Goal: Task Accomplishment & Management: Complete application form

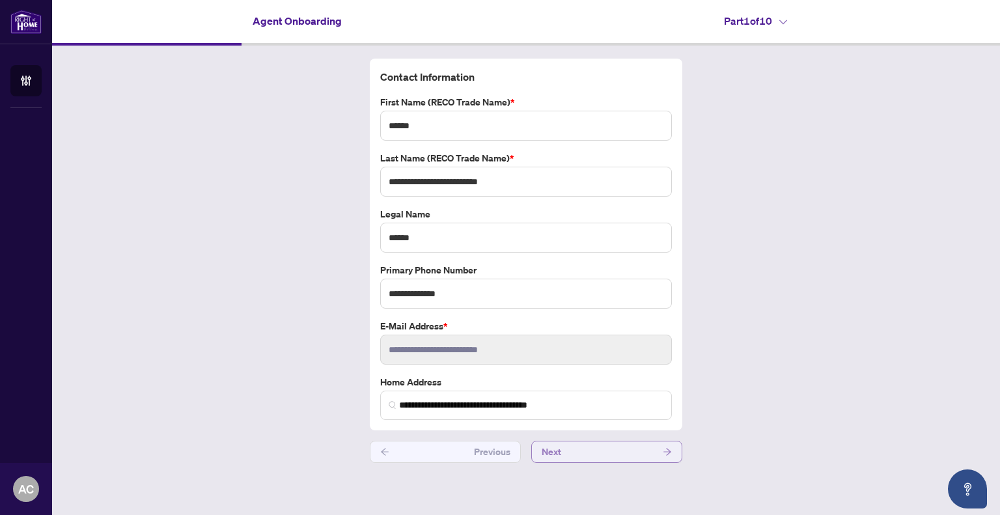
click at [572, 450] on button "Next" at bounding box center [606, 452] width 151 height 22
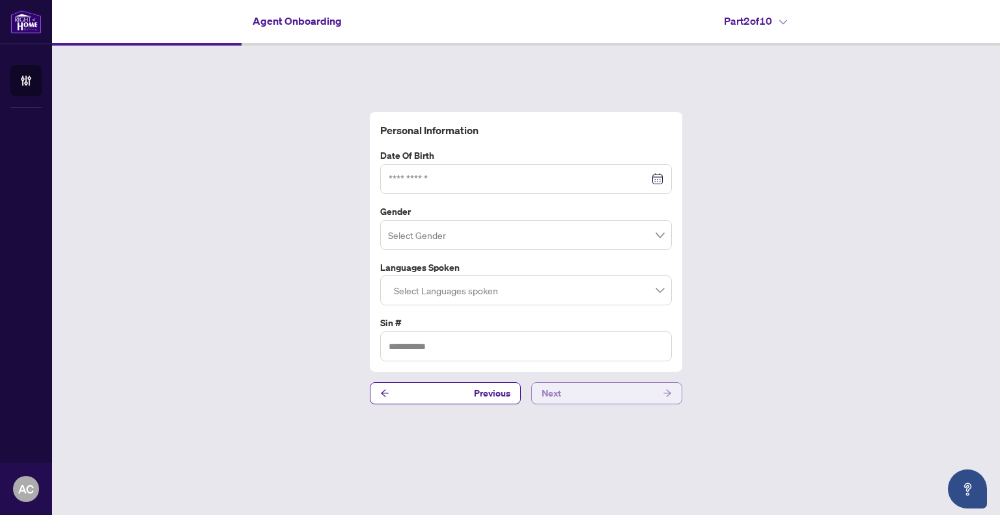
click at [562, 398] on button "Next" at bounding box center [606, 393] width 151 height 22
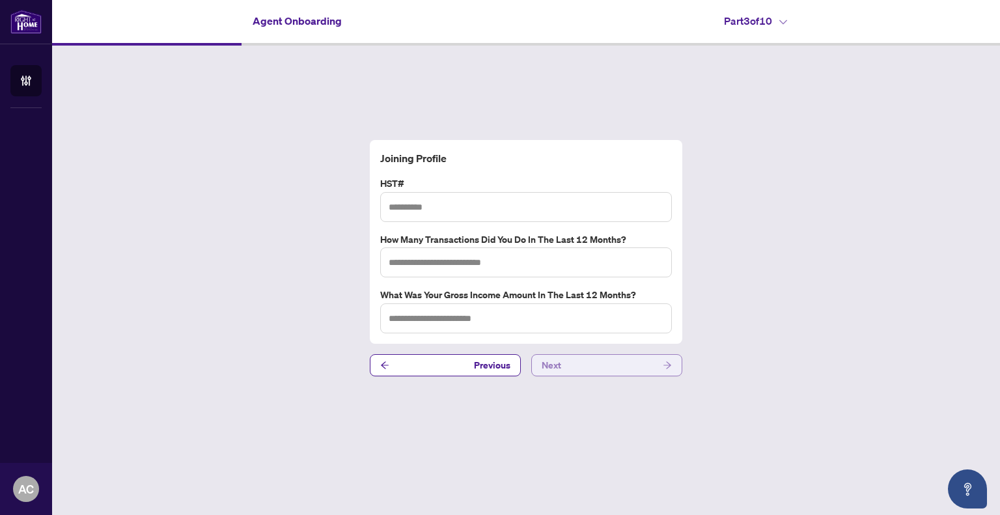
click at [583, 369] on button "Next" at bounding box center [606, 365] width 151 height 22
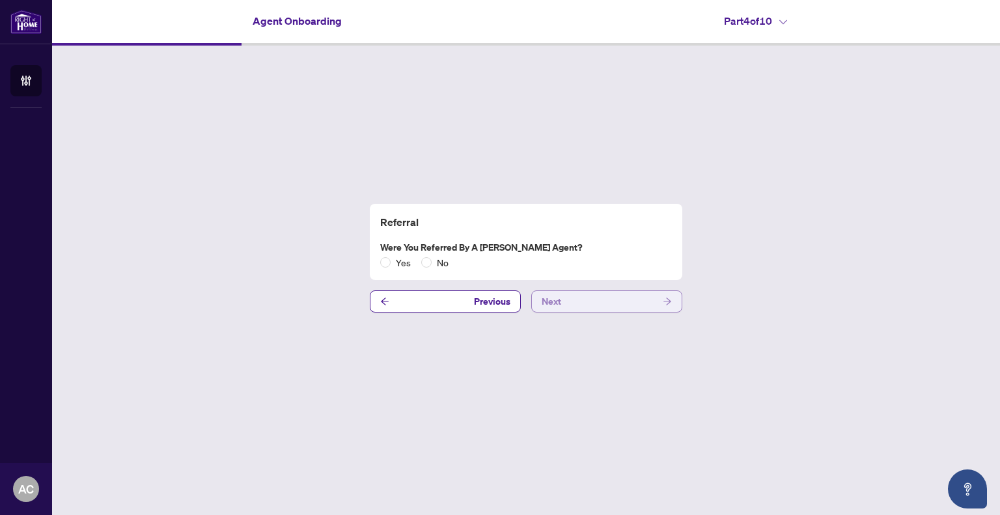
click at [595, 306] on button "Next" at bounding box center [606, 301] width 151 height 22
click at [595, 307] on button "Next" at bounding box center [606, 301] width 151 height 22
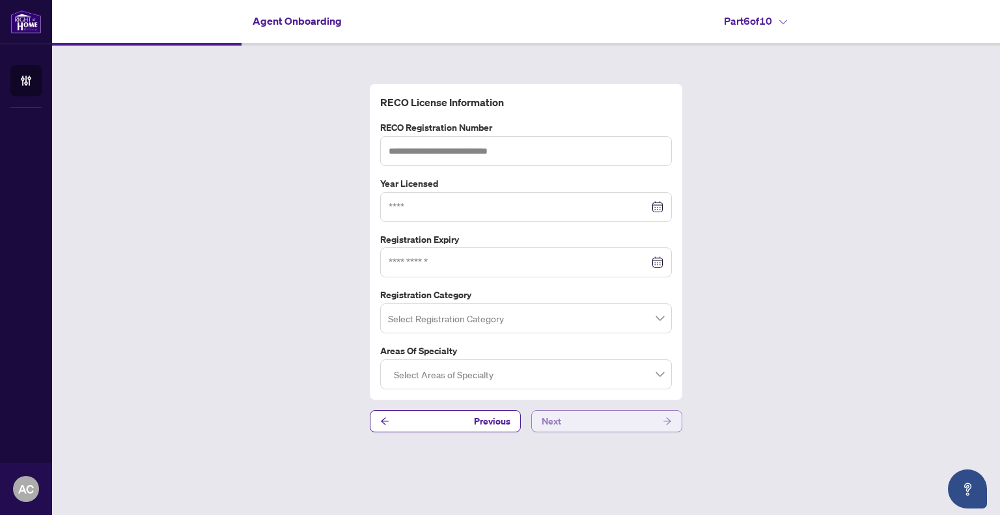
click at [588, 420] on button "Next" at bounding box center [606, 421] width 151 height 22
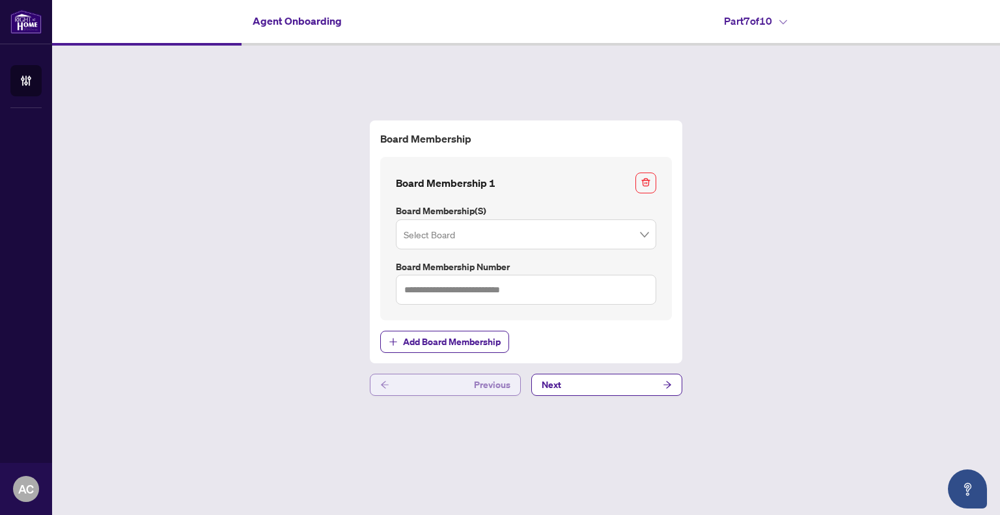
click at [473, 389] on button "Previous" at bounding box center [445, 385] width 151 height 22
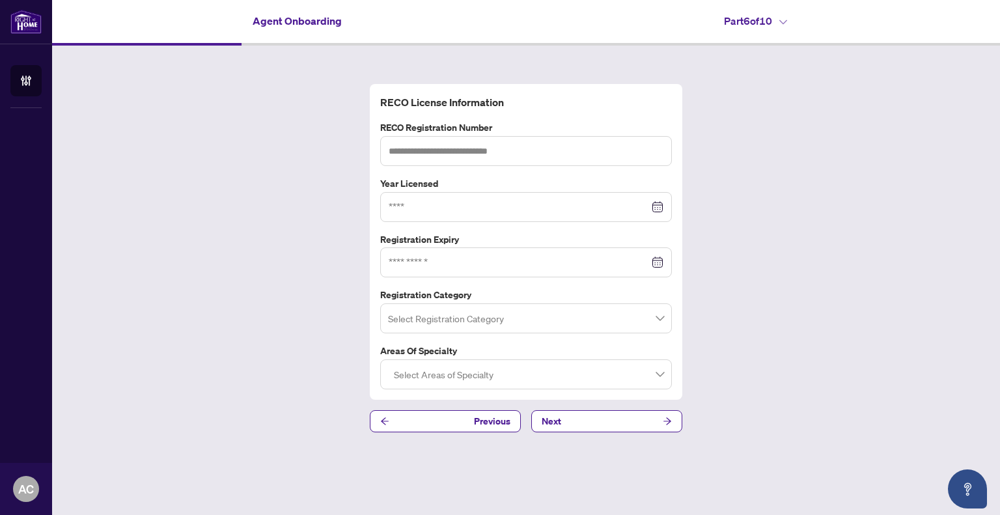
click at [659, 321] on span at bounding box center [526, 318] width 276 height 25
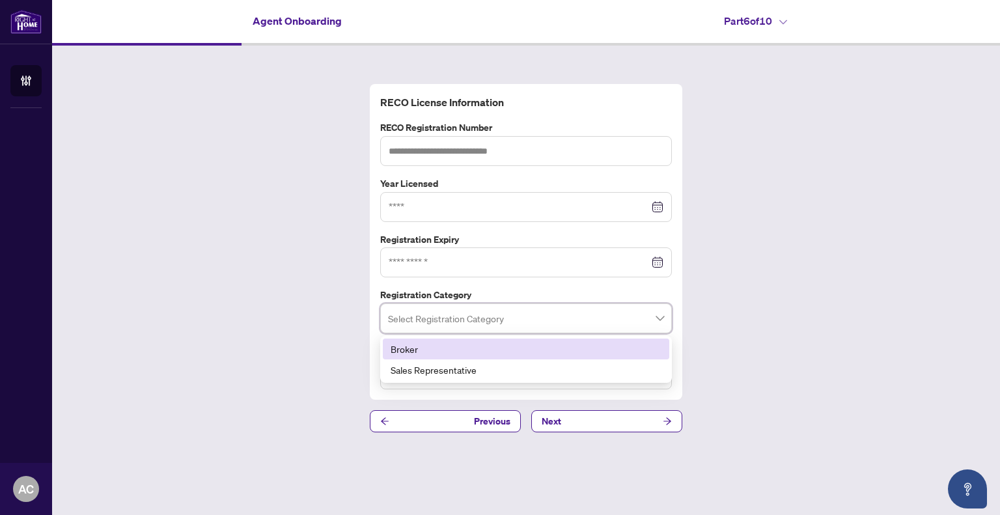
click at [740, 316] on div "RECO License Information RECO Registration Number Year Licensed Registration Ex…" at bounding box center [526, 258] width 948 height 425
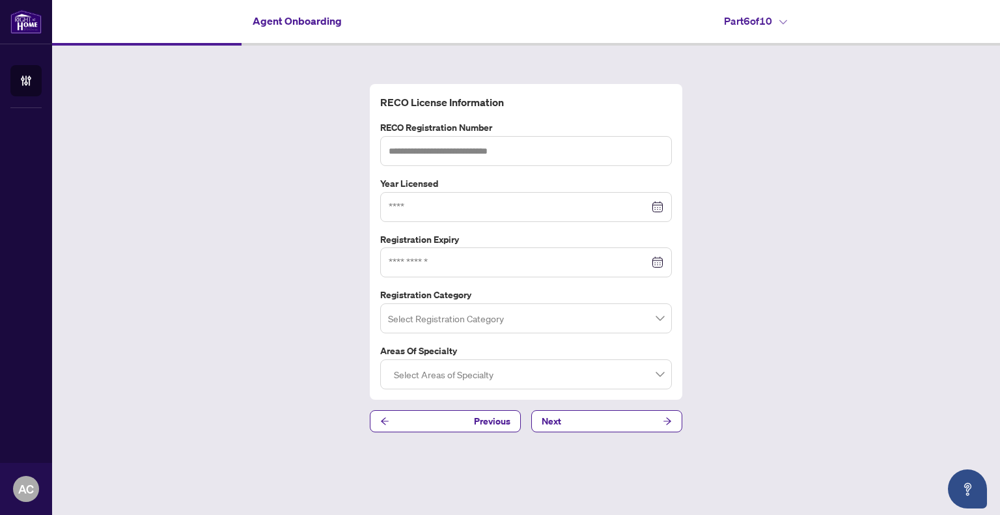
click at [631, 376] on div at bounding box center [526, 374] width 275 height 23
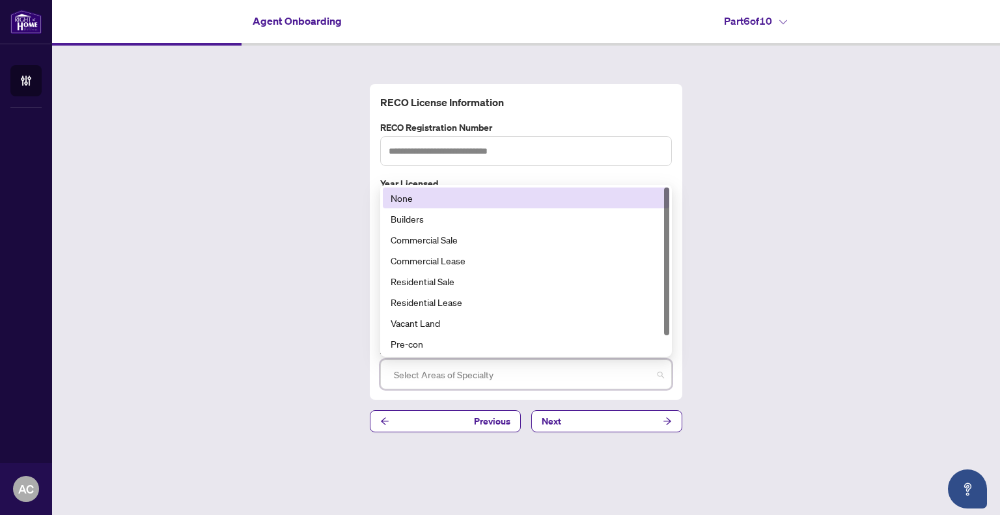
click at [710, 369] on div "RECO License Information RECO Registration Number Year Licensed Registration Ex…" at bounding box center [526, 258] width 948 height 425
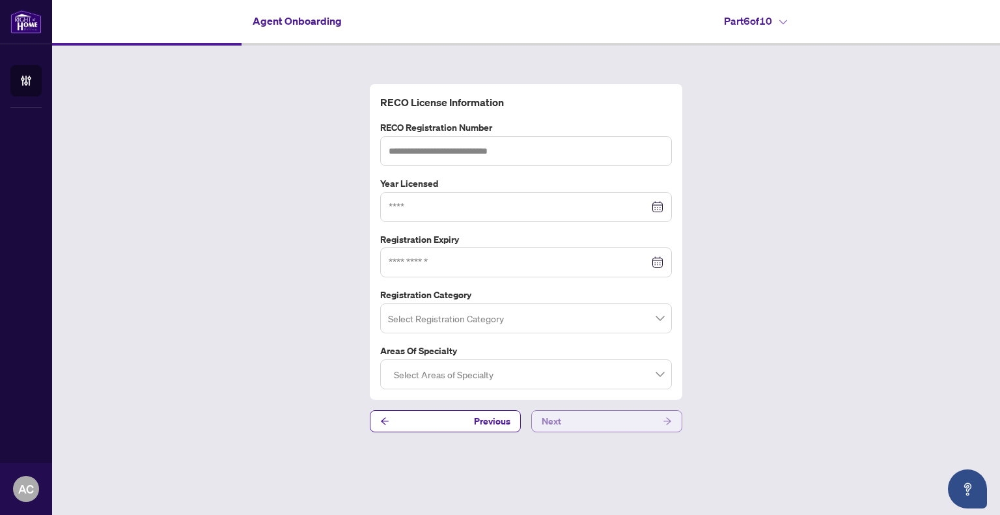
click at [602, 428] on button "Next" at bounding box center [606, 421] width 151 height 22
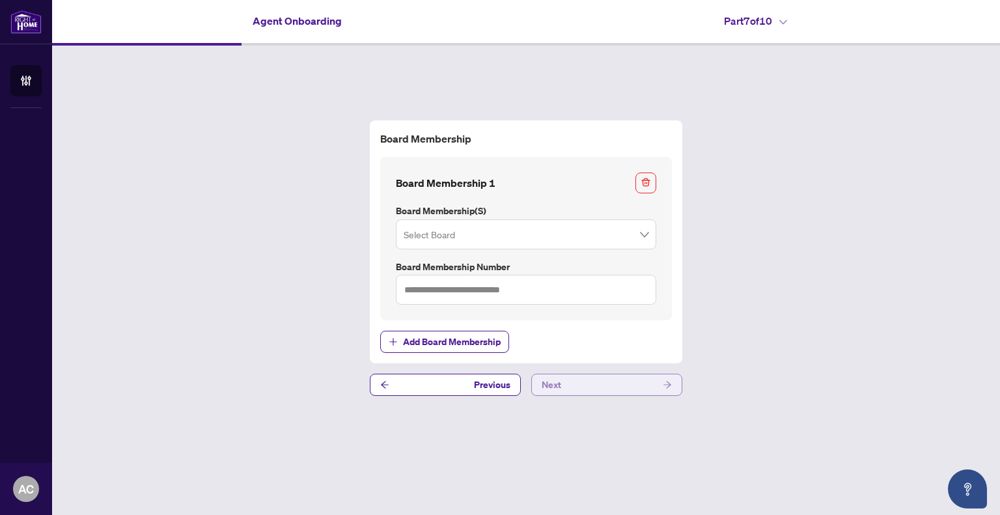
click at [565, 384] on button "Next" at bounding box center [606, 385] width 151 height 22
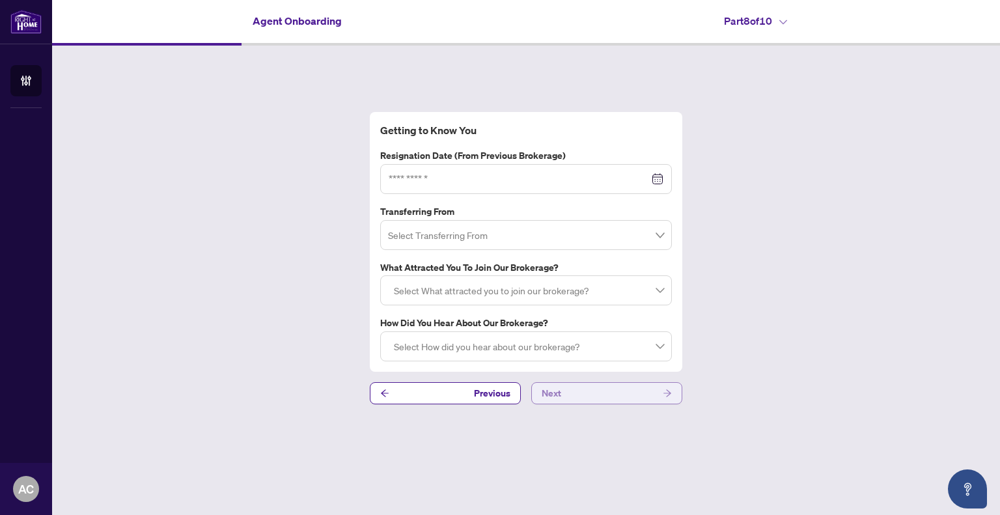
click at [572, 389] on button "Next" at bounding box center [606, 393] width 151 height 22
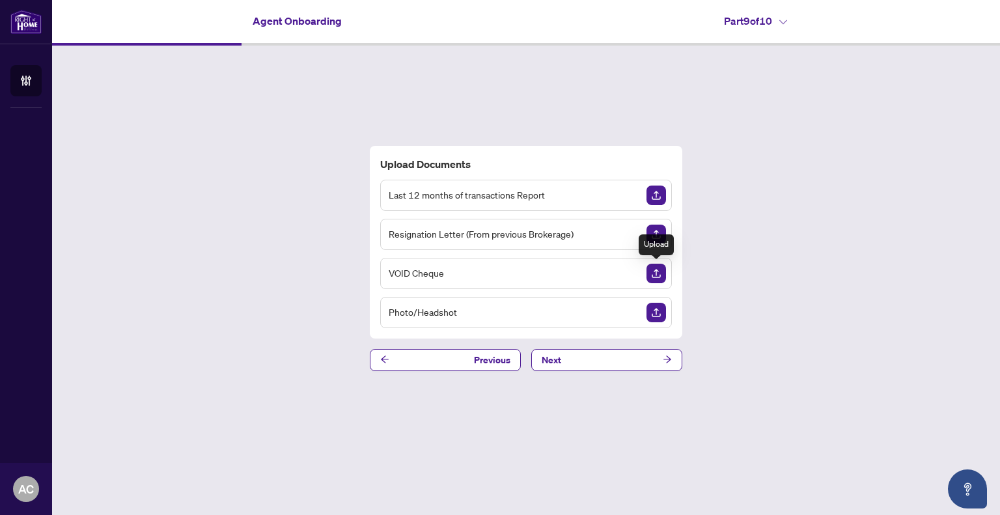
click at [655, 271] on img "Upload Document" at bounding box center [657, 274] width 20 height 20
click at [470, 364] on button "Previous" at bounding box center [445, 360] width 151 height 22
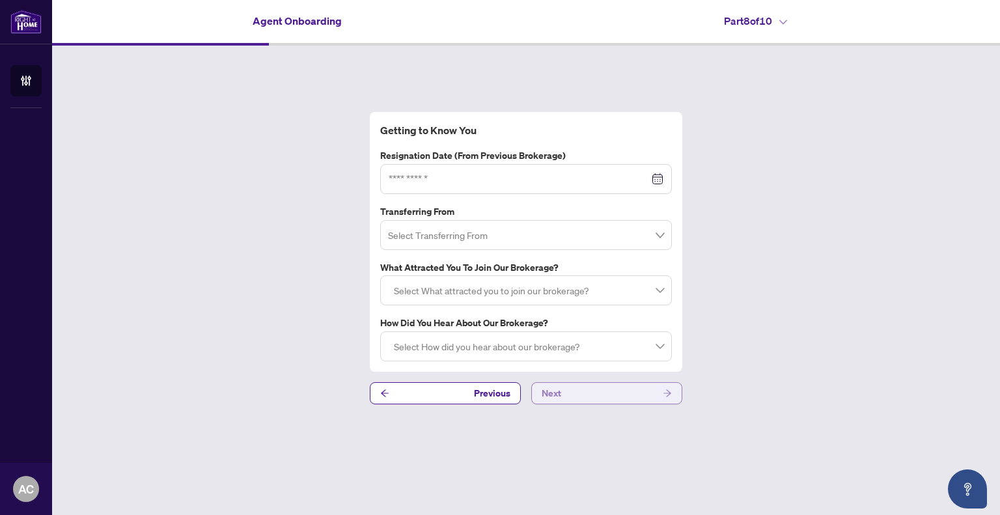
click at [593, 389] on button "Next" at bounding box center [606, 393] width 151 height 22
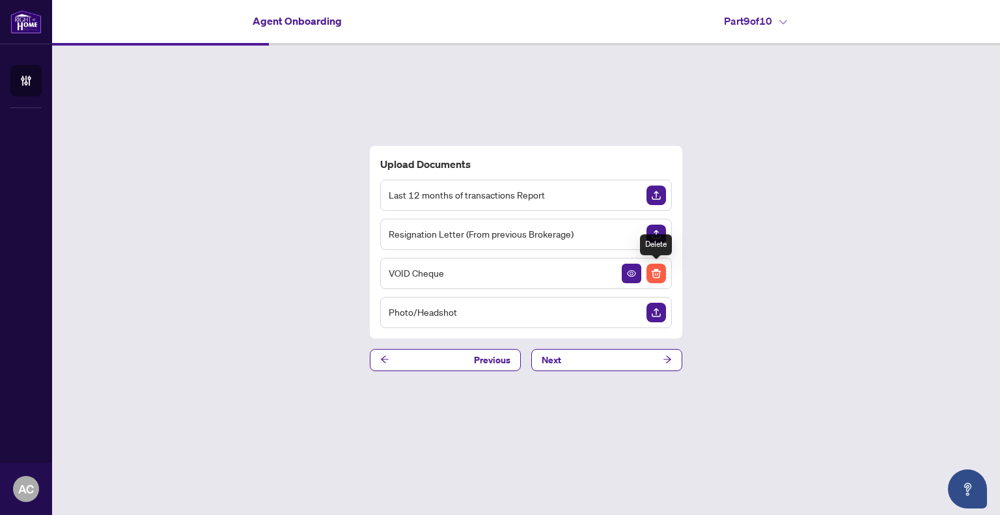
click at [660, 270] on img "Delete File" at bounding box center [657, 274] width 20 height 20
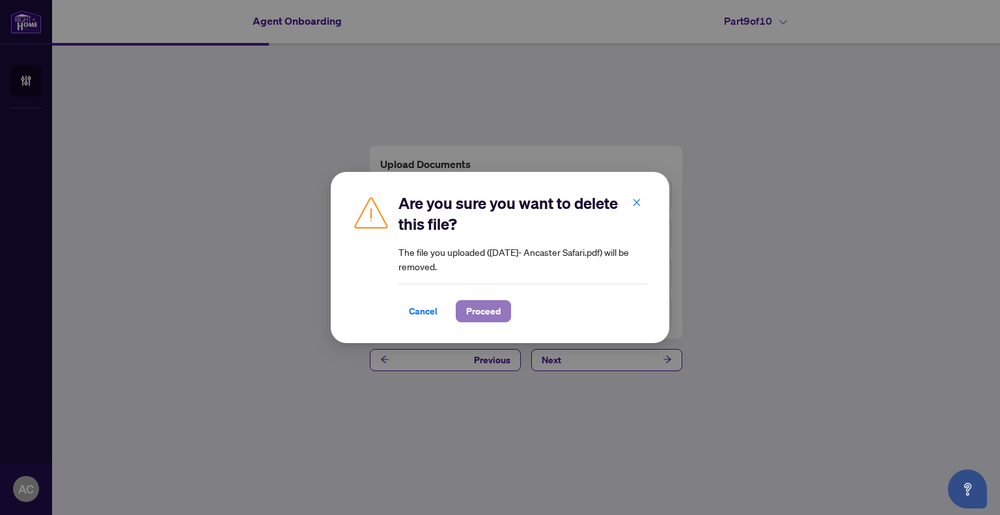
click at [501, 305] on button "Proceed" at bounding box center [483, 311] width 55 height 22
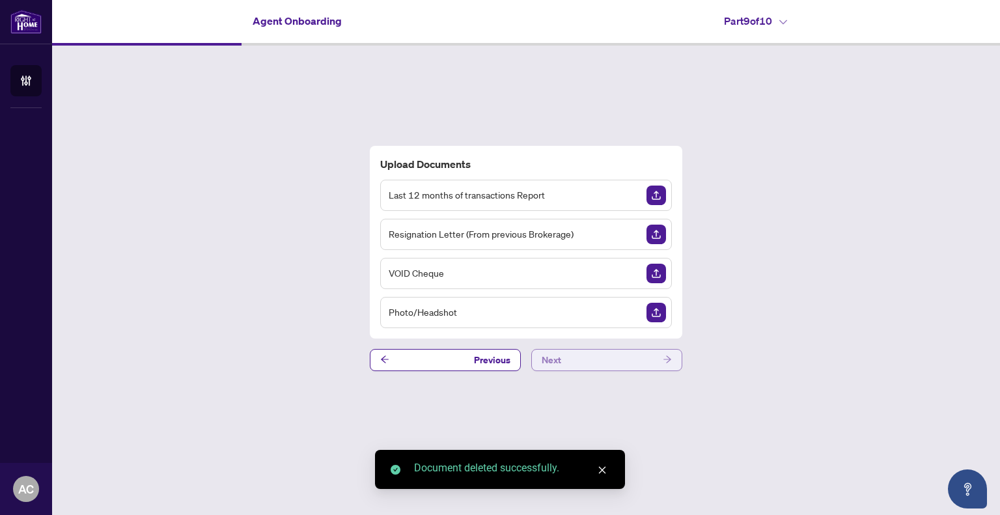
click at [649, 359] on button "Next" at bounding box center [606, 360] width 151 height 22
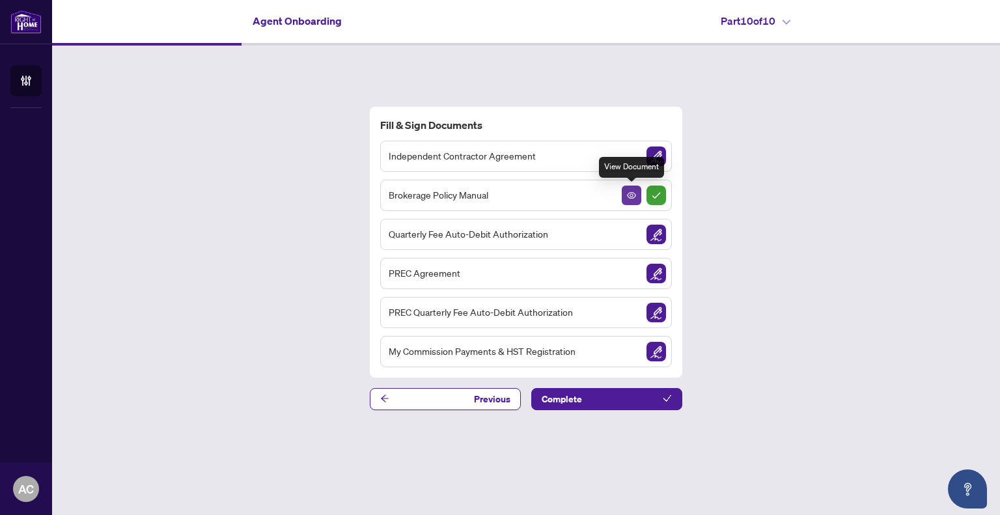
click at [628, 201] on span "button" at bounding box center [631, 195] width 9 height 14
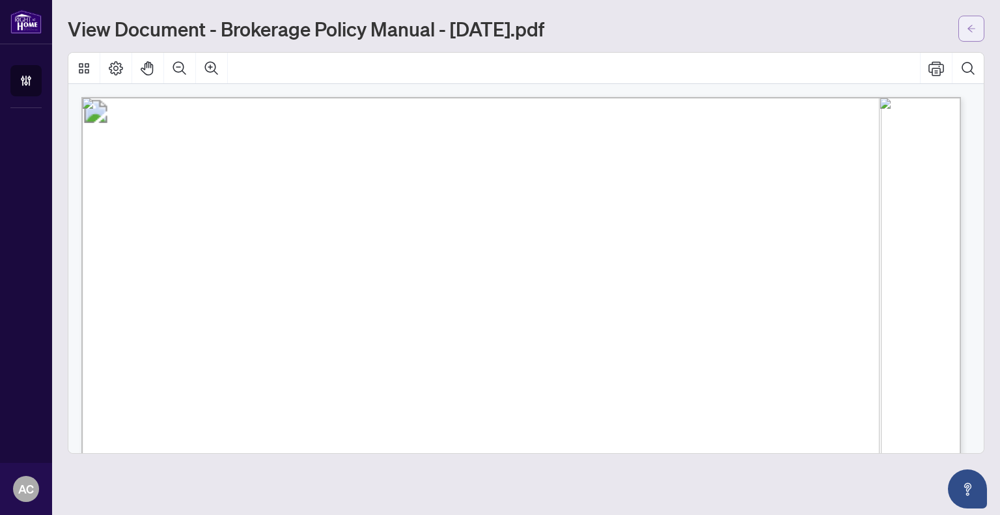
click at [966, 23] on button "button" at bounding box center [972, 29] width 26 height 26
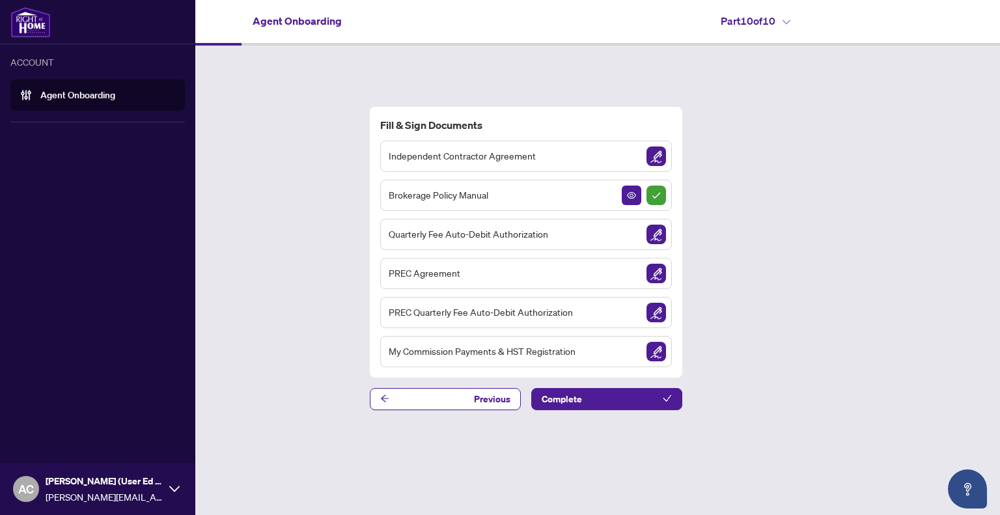
click at [112, 491] on span "[PERSON_NAME][EMAIL_ADDRESS][PERSON_NAME][DOMAIN_NAME]" at bounding box center [104, 497] width 117 height 14
click at [68, 436] on button "Logout" at bounding box center [97, 439] width 175 height 22
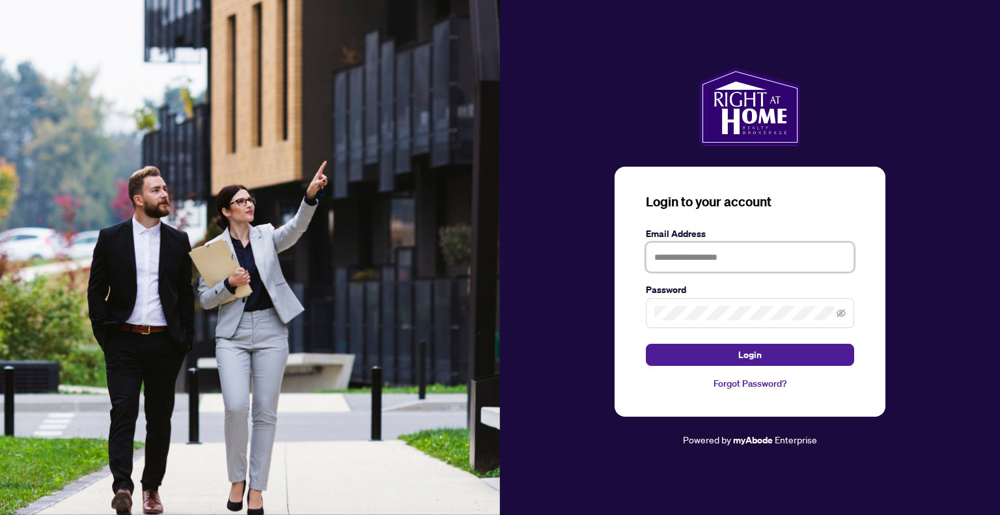
click at [677, 249] on input "text" at bounding box center [750, 257] width 208 height 30
type input "**********"
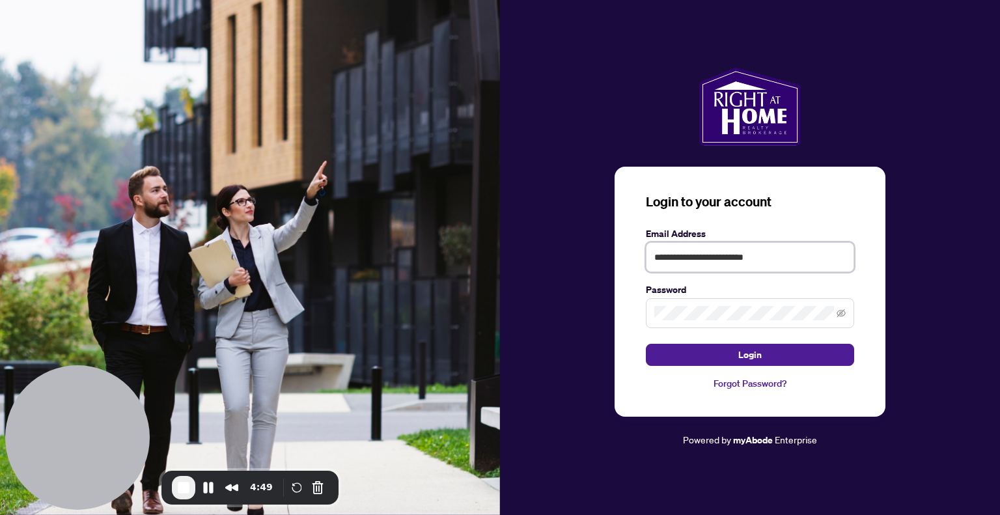
click at [792, 251] on input "**********" at bounding box center [750, 257] width 208 height 30
click at [750, 351] on span "Login" at bounding box center [749, 354] width 23 height 21
click at [175, 494] on button "End Recording" at bounding box center [183, 487] width 23 height 23
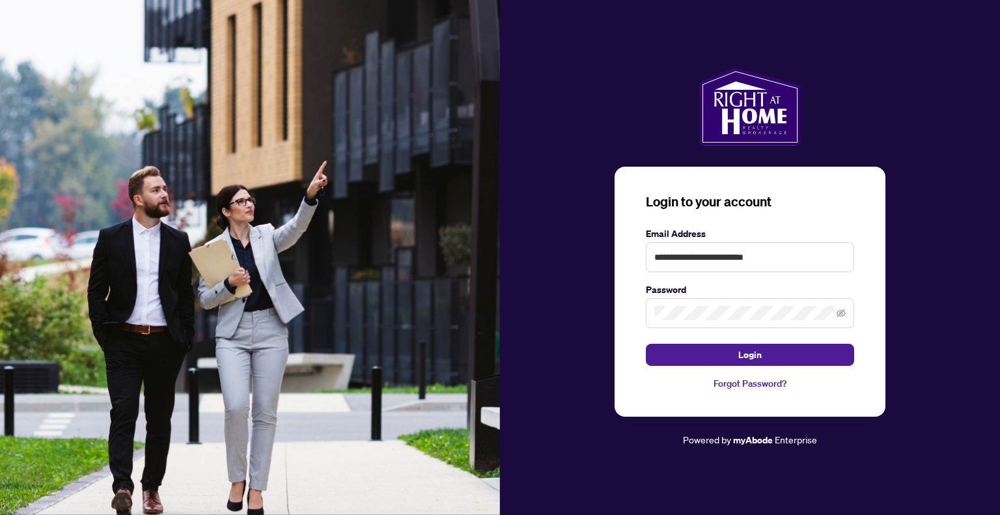
click at [713, 326] on span at bounding box center [750, 313] width 208 height 30
click at [646, 344] on button "Login" at bounding box center [750, 355] width 208 height 22
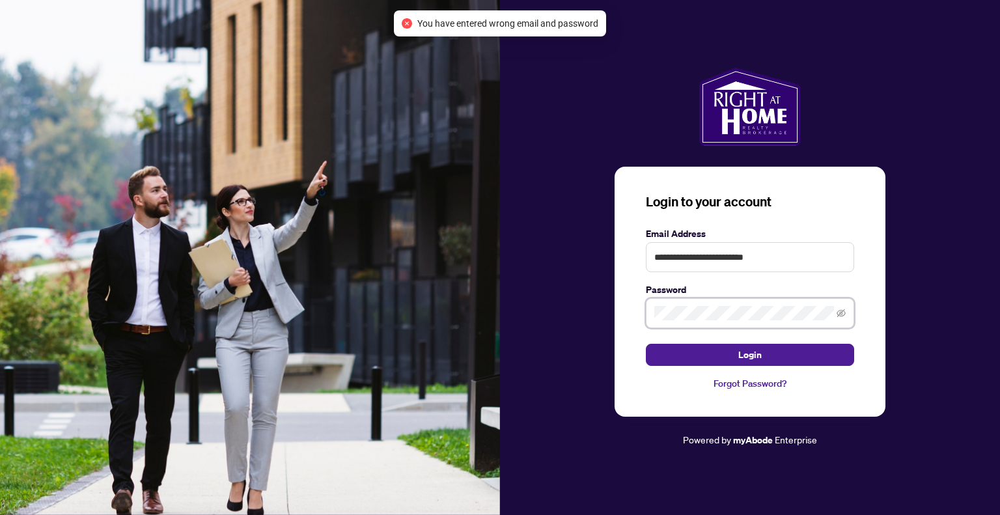
click at [646, 344] on button "Login" at bounding box center [750, 355] width 208 height 22
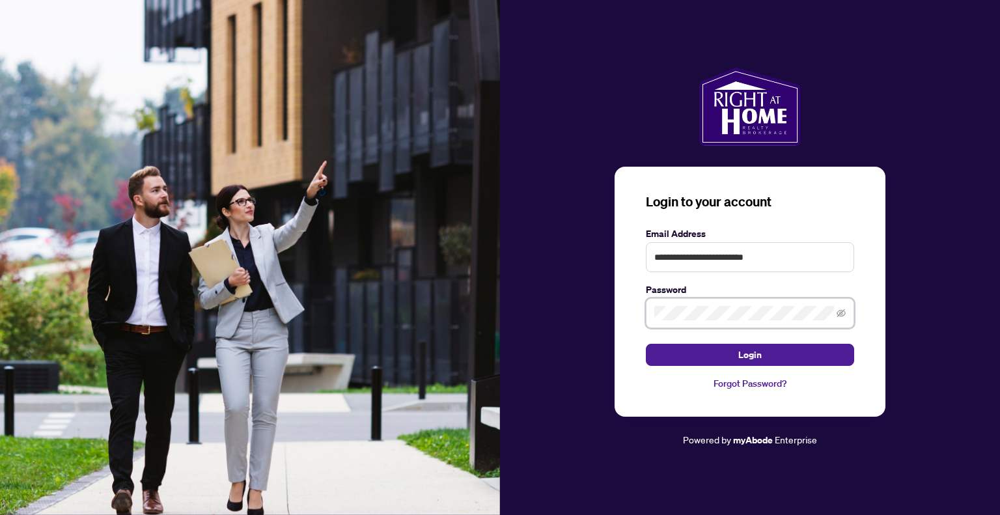
click at [646, 344] on button "Login" at bounding box center [750, 355] width 208 height 22
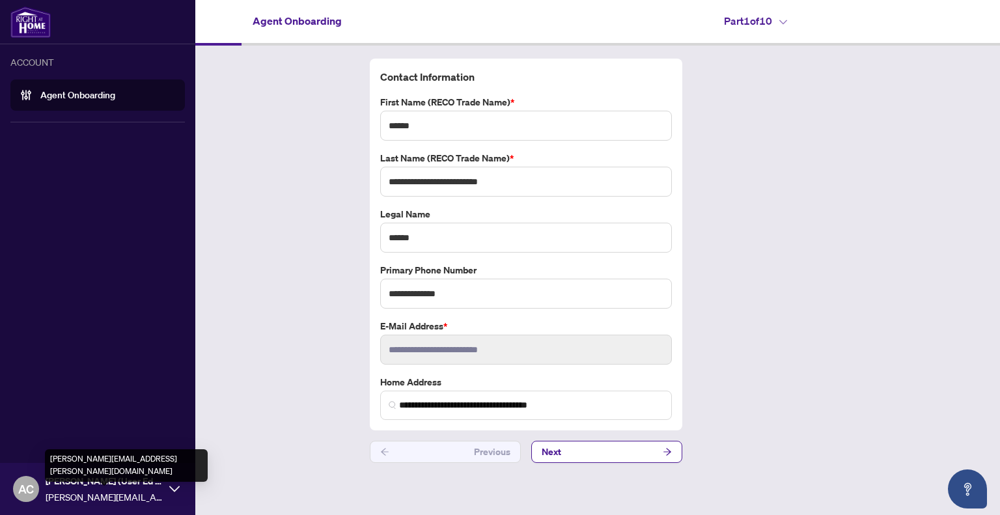
click at [78, 493] on span "[PERSON_NAME][EMAIL_ADDRESS][PERSON_NAME][DOMAIN_NAME]" at bounding box center [104, 497] width 117 height 14
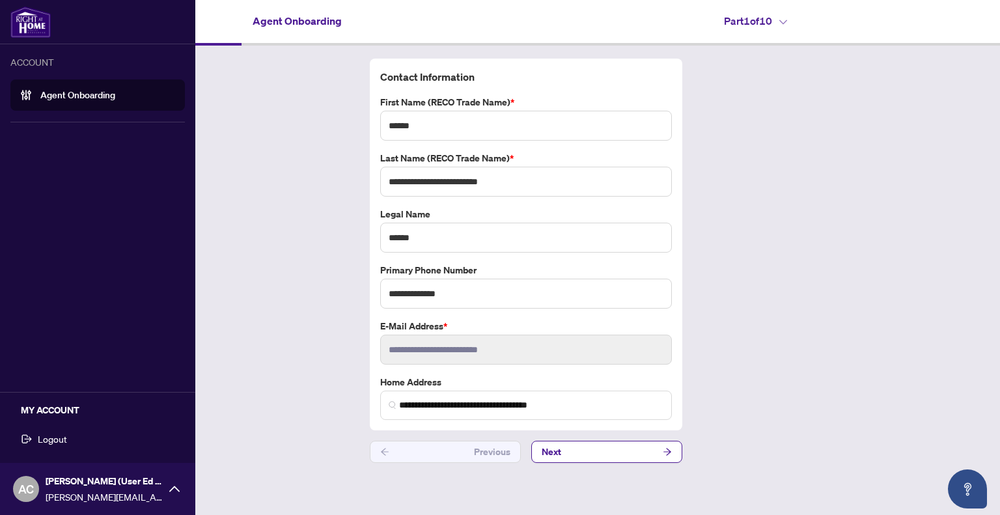
click at [68, 442] on button "Logout" at bounding box center [97, 439] width 175 height 22
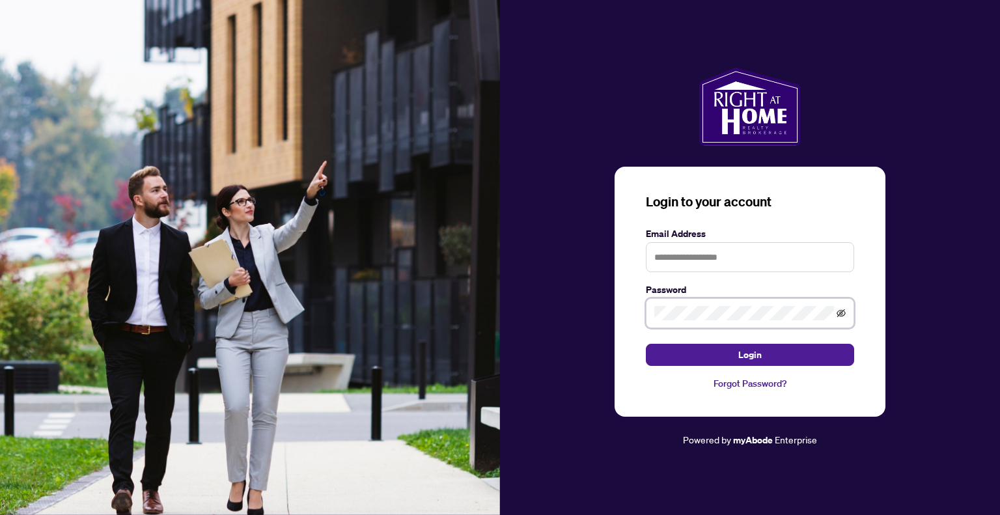
click at [843, 310] on icon "eye-invisible" at bounding box center [841, 313] width 9 height 9
click at [843, 310] on icon "eye" at bounding box center [841, 313] width 9 height 9
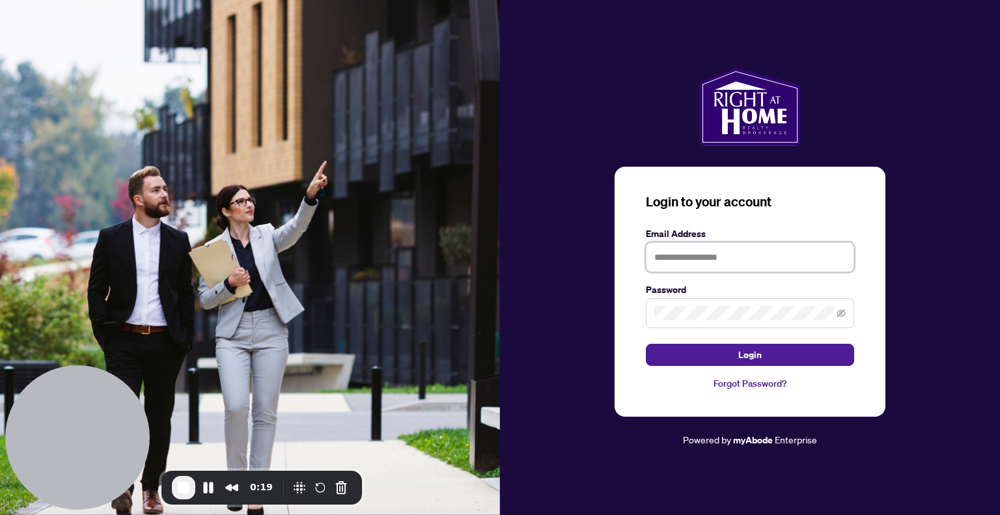
click at [724, 270] on input "text" at bounding box center [750, 257] width 208 height 30
type input "**********"
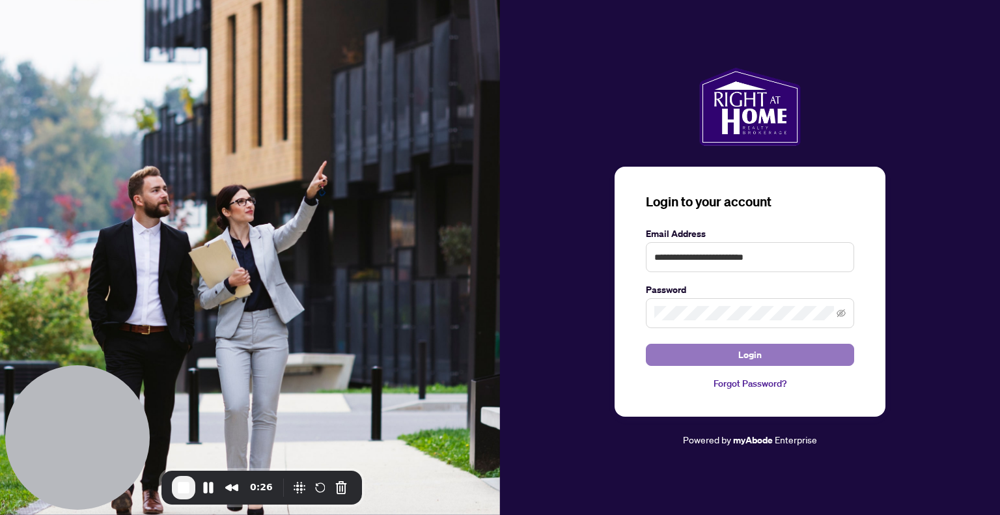
click at [746, 353] on span "Login" at bounding box center [749, 354] width 23 height 21
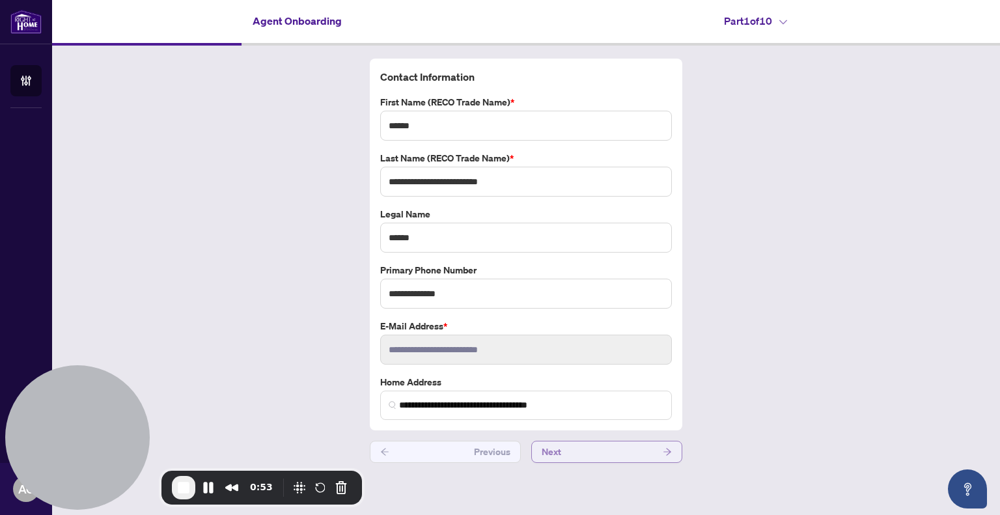
click at [565, 452] on button "Next" at bounding box center [606, 452] width 151 height 22
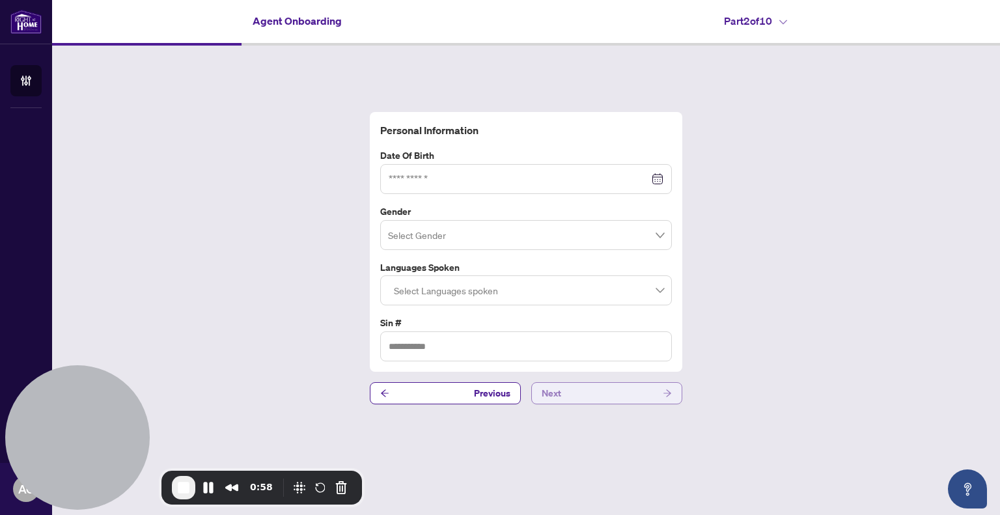
click at [591, 397] on button "Next" at bounding box center [606, 393] width 151 height 22
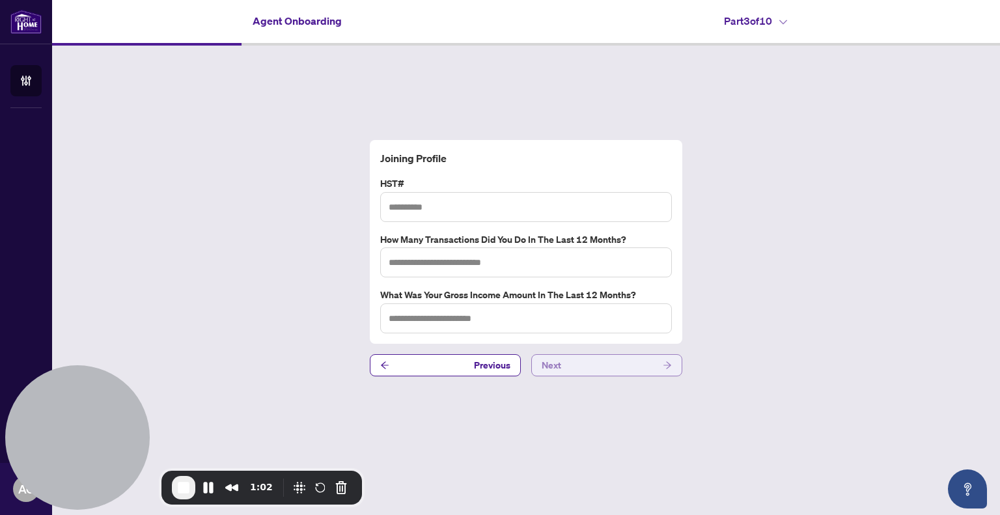
click at [568, 362] on button "Next" at bounding box center [606, 365] width 151 height 22
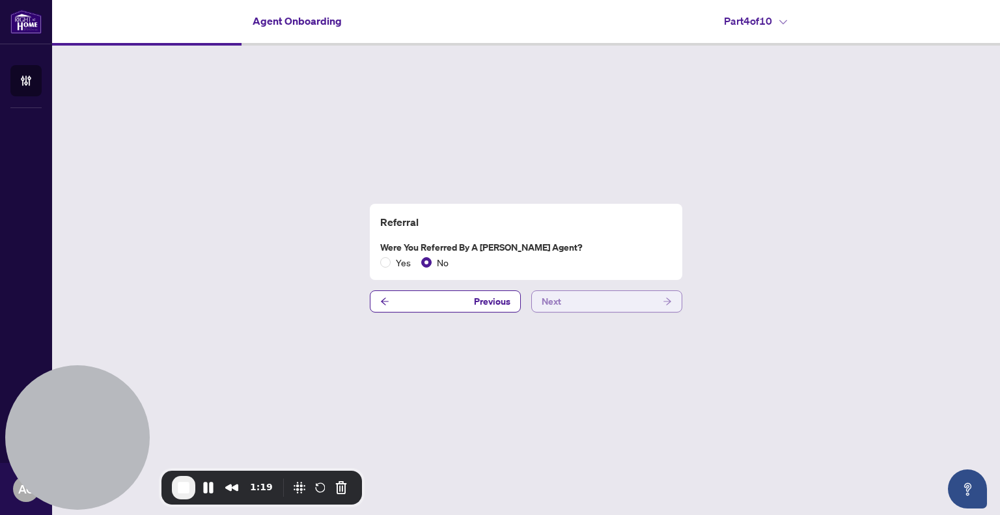
click at [614, 304] on button "Next" at bounding box center [606, 301] width 151 height 22
click at [589, 301] on button "Next" at bounding box center [606, 301] width 151 height 22
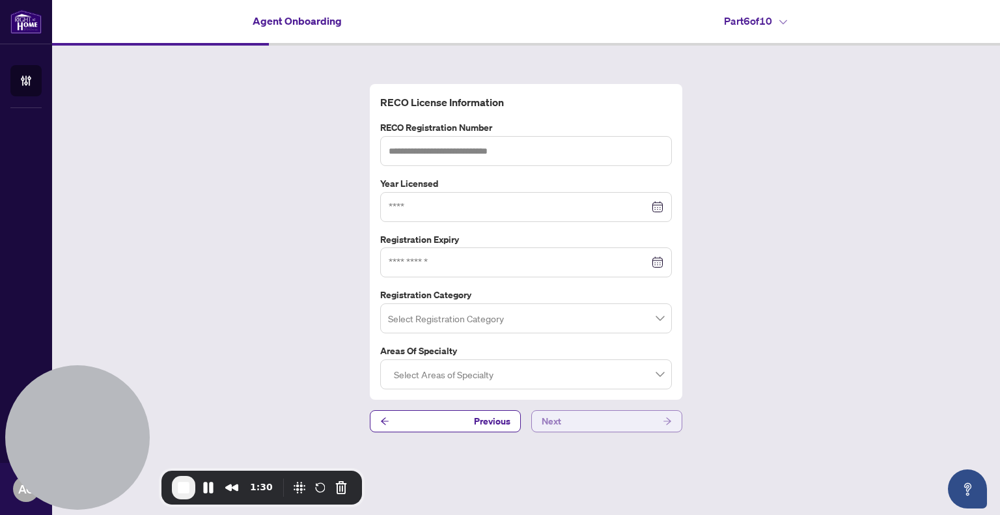
click at [622, 417] on button "Next" at bounding box center [606, 421] width 151 height 22
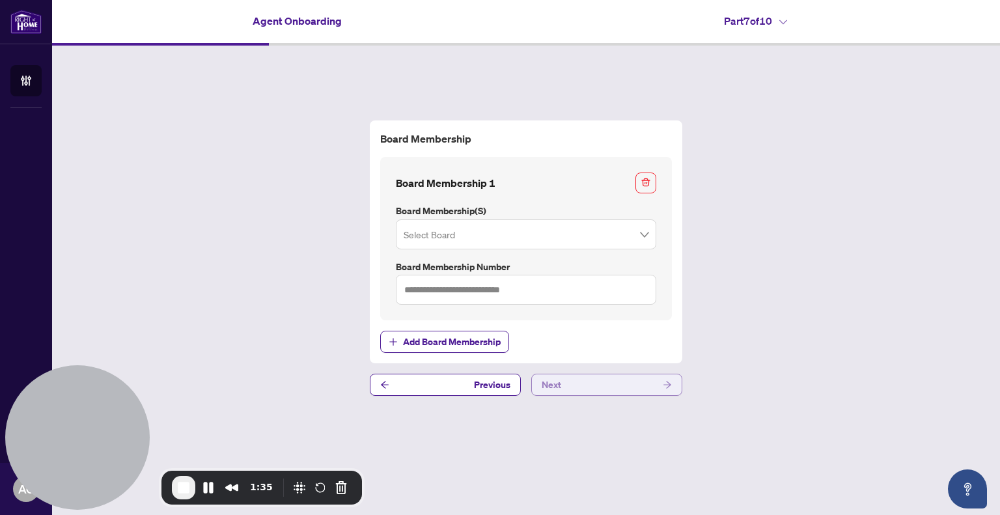
click at [621, 393] on button "Next" at bounding box center [606, 385] width 151 height 22
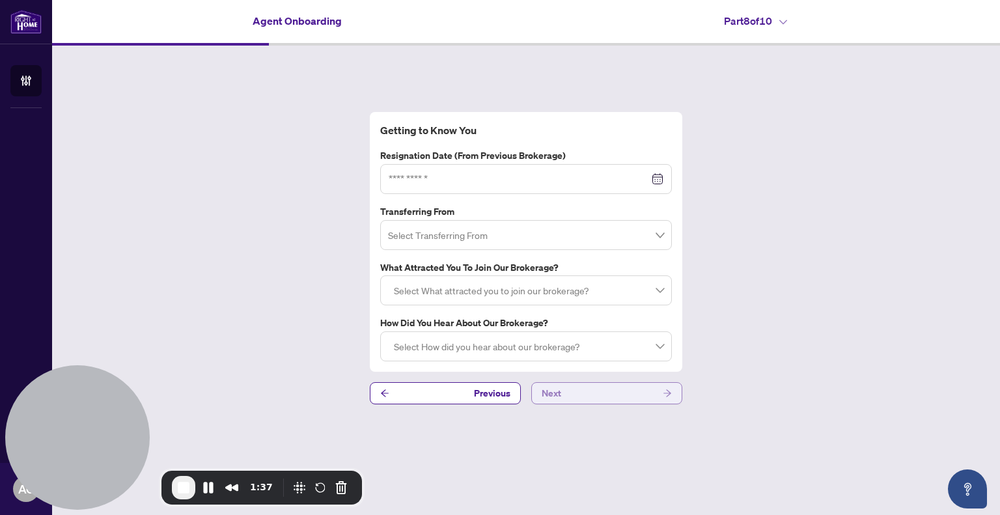
click at [628, 393] on button "Next" at bounding box center [606, 393] width 151 height 22
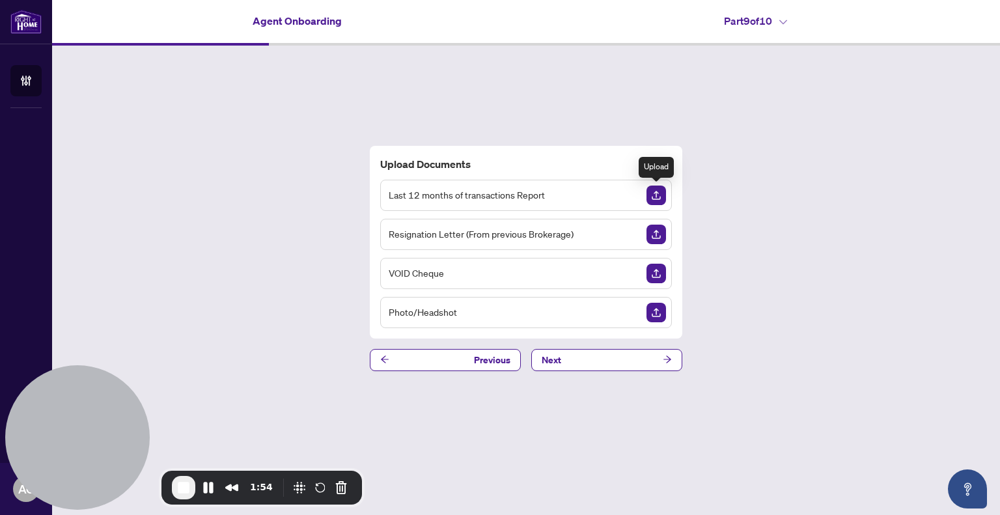
click at [662, 197] on img "Upload Document" at bounding box center [657, 196] width 20 height 20
click at [621, 367] on button "Next" at bounding box center [606, 360] width 151 height 22
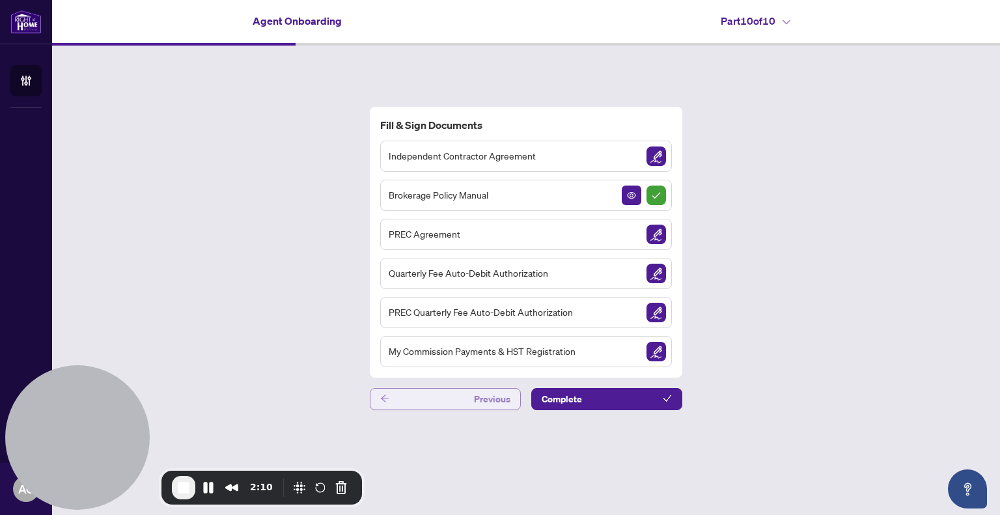
click at [466, 398] on button "Previous" at bounding box center [445, 399] width 151 height 22
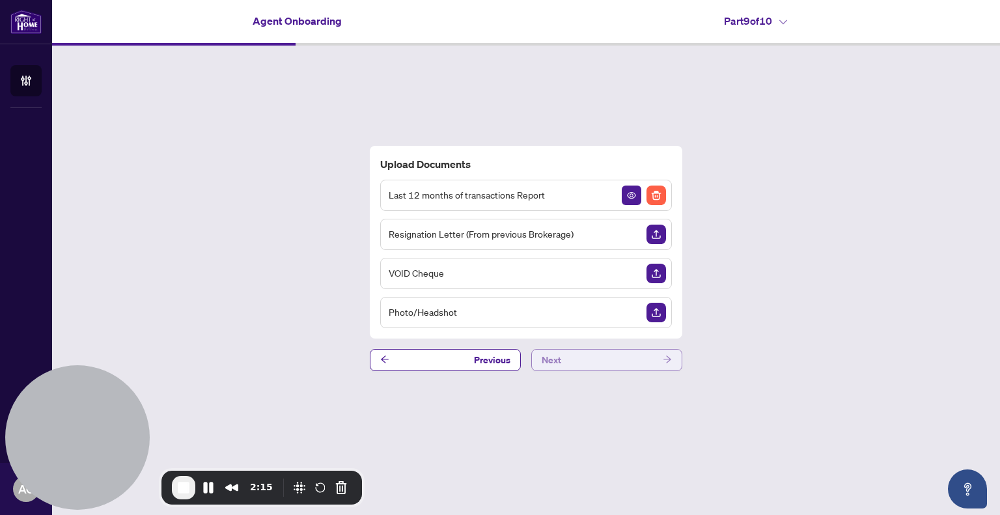
click at [600, 361] on button "Next" at bounding box center [606, 360] width 151 height 22
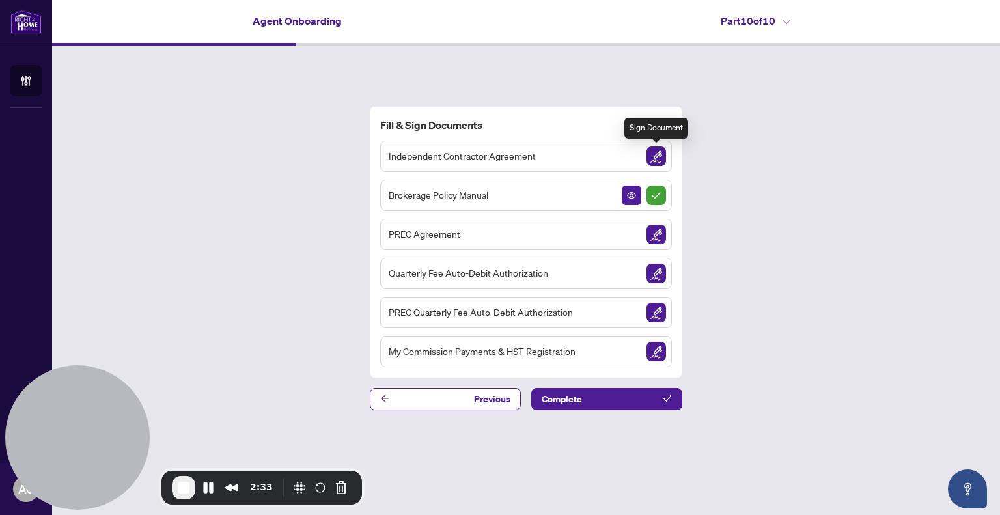
click at [661, 153] on img "Sign Document" at bounding box center [657, 157] width 20 height 20
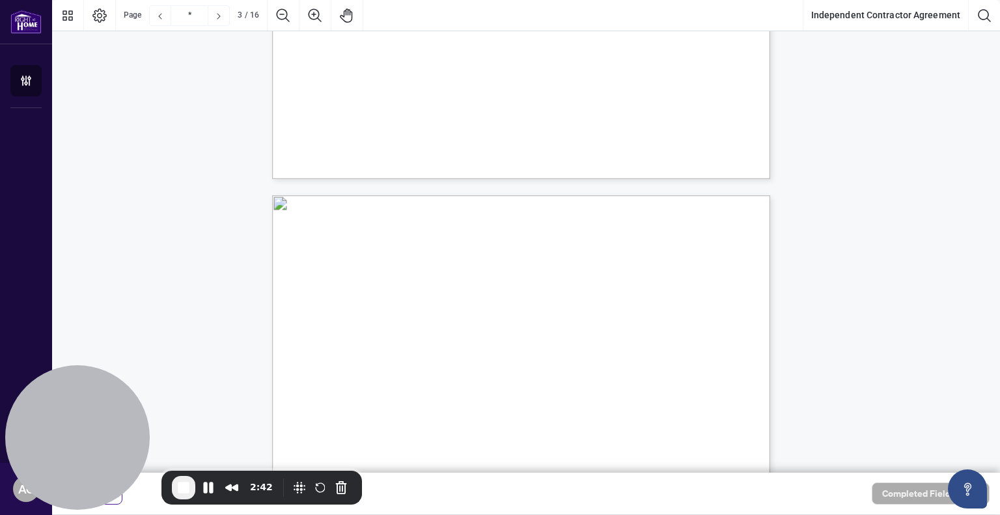
scroll to position [1302, 0]
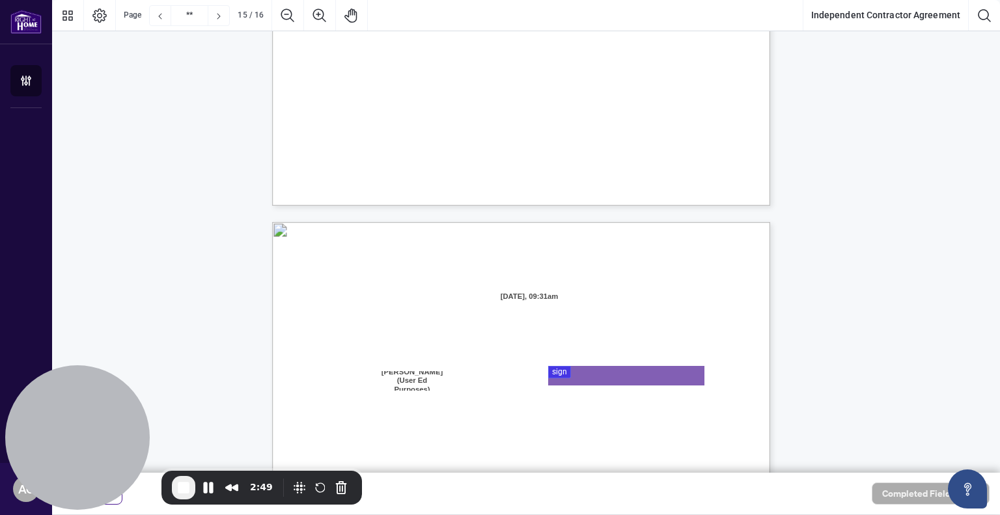
type input "**"
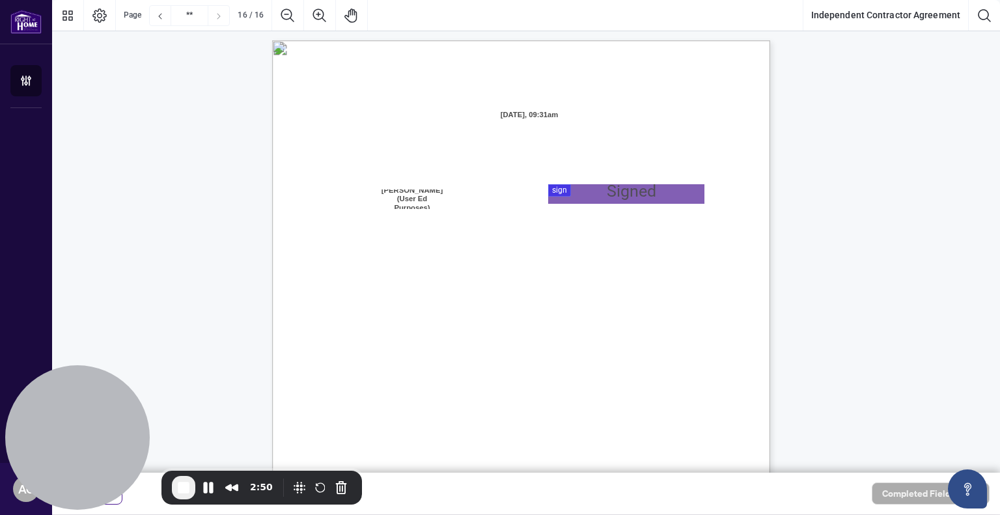
scroll to position [9817, 0]
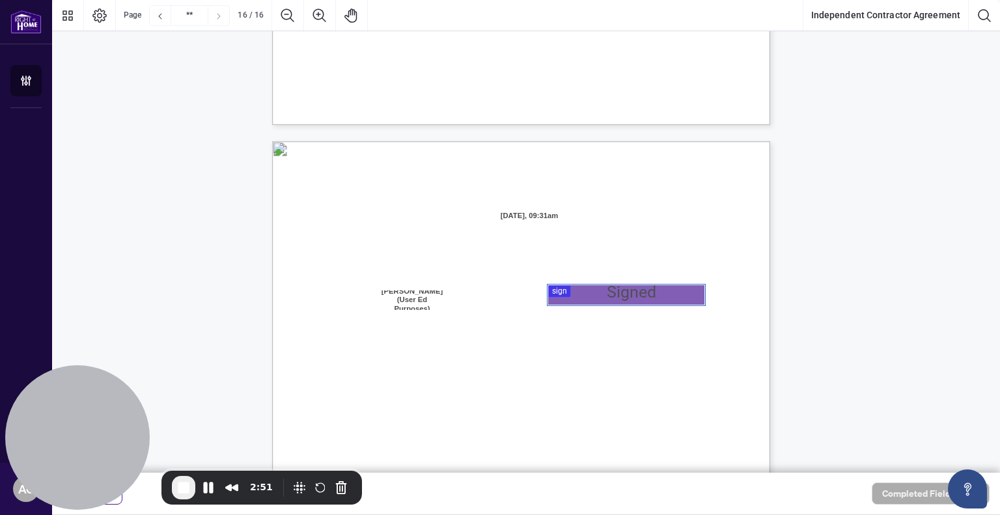
click at [580, 296] on div at bounding box center [526, 236] width 948 height 473
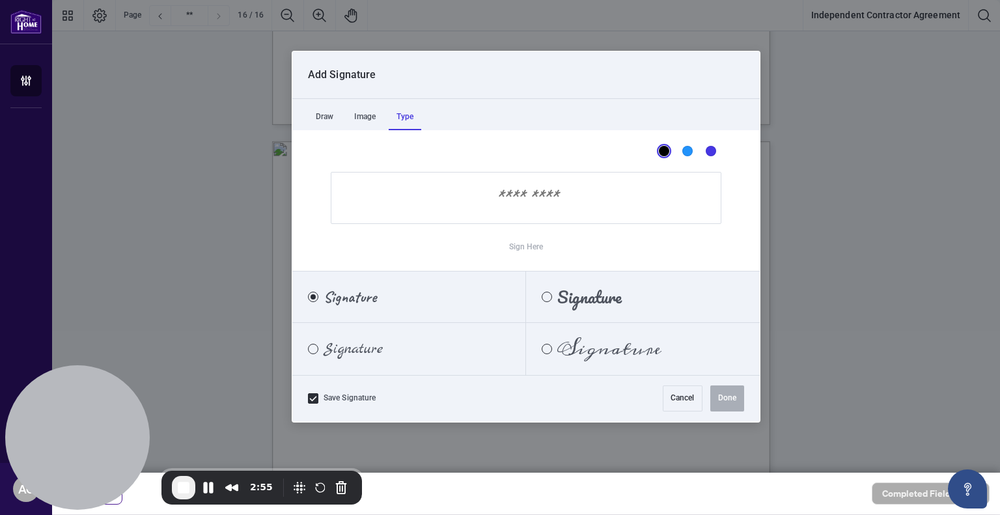
click at [404, 115] on div "Type" at bounding box center [405, 117] width 33 height 26
click at [535, 206] on input "Sign Here" at bounding box center [526, 198] width 391 height 52
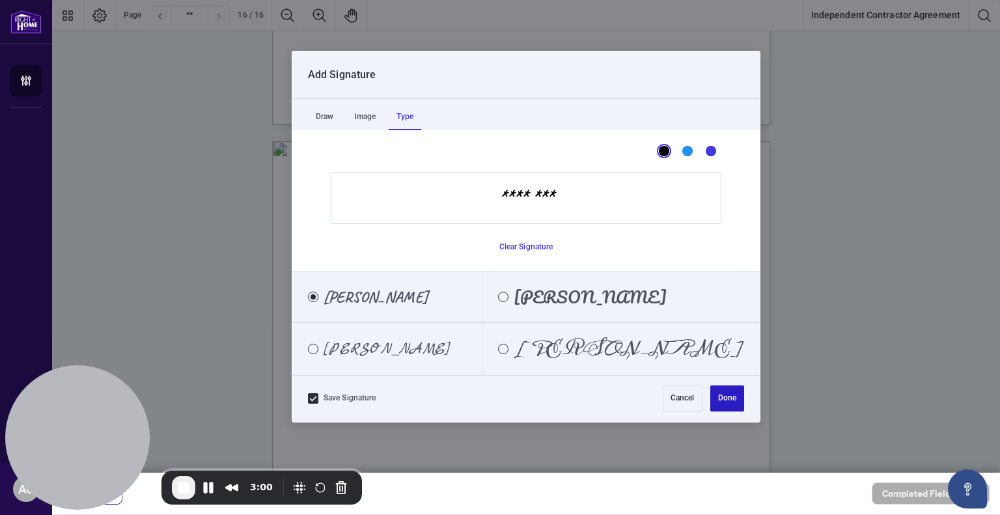
type input "********"
click at [731, 399] on button "Done" at bounding box center [727, 399] width 34 height 26
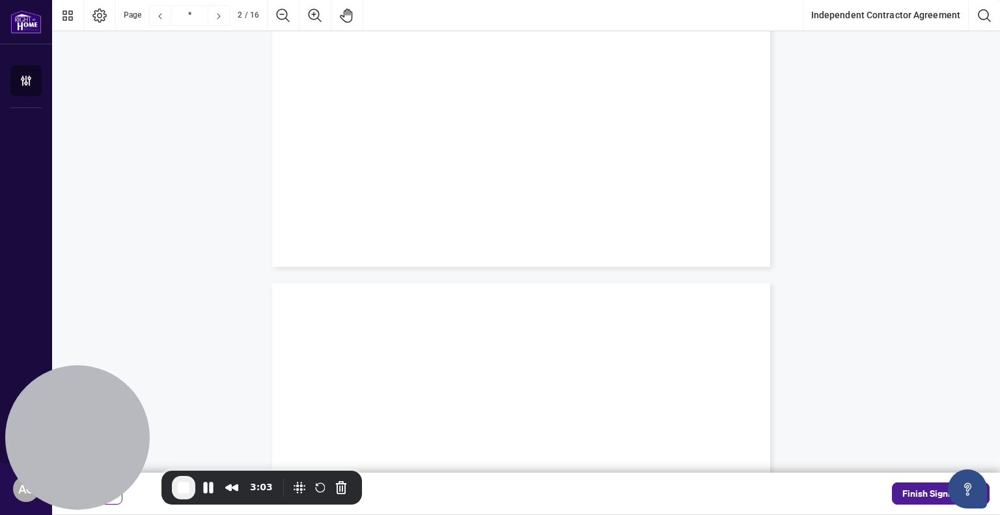
type input "*"
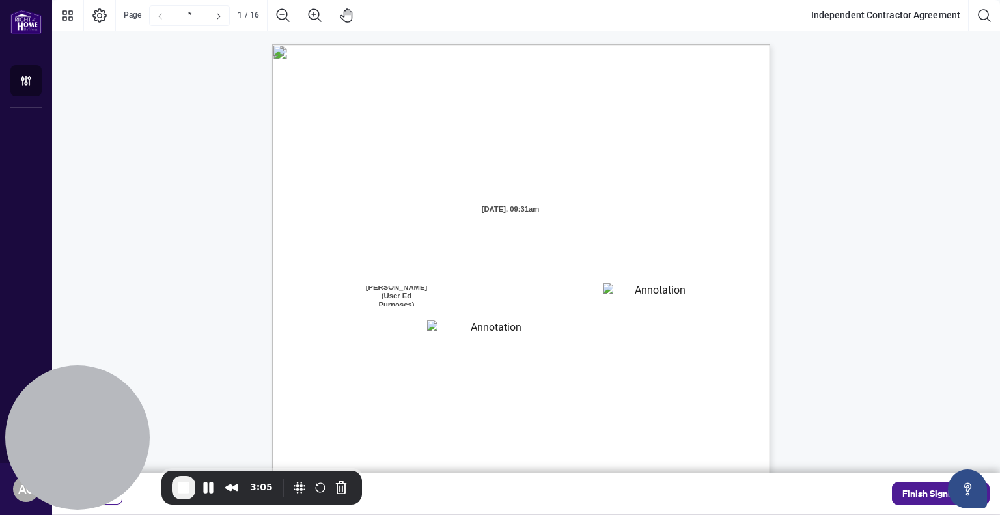
click at [633, 294] on textarea "01JYGZAKFHWMPY1N8C3Z46THAB" at bounding box center [655, 293] width 104 height 20
click at [933, 495] on span "Finish Signing" at bounding box center [932, 493] width 59 height 21
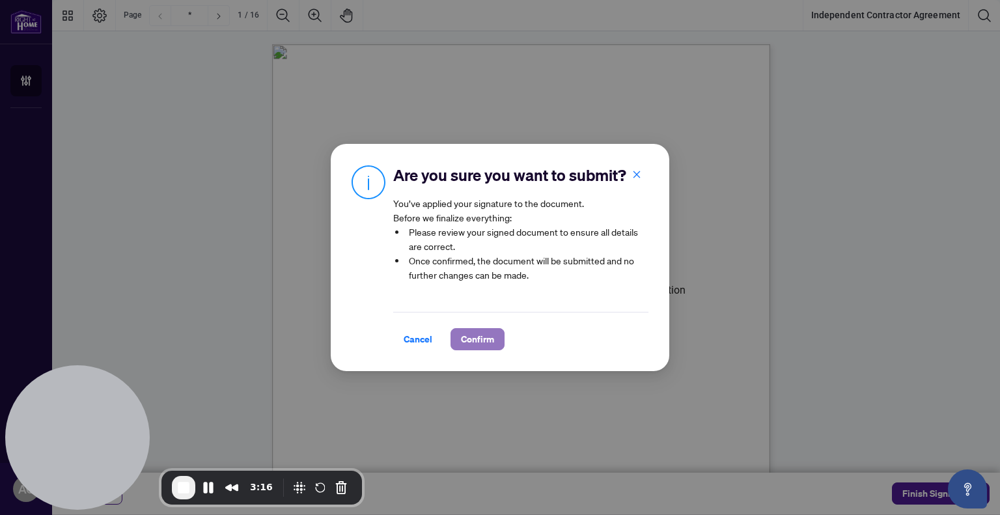
click at [477, 341] on span "Confirm" at bounding box center [477, 339] width 33 height 21
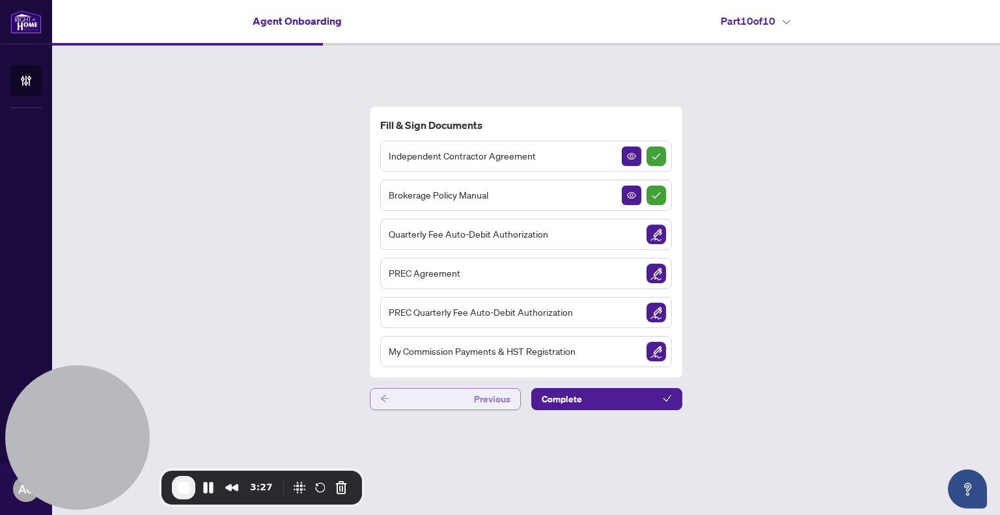
click at [454, 397] on button "Previous" at bounding box center [445, 399] width 151 height 22
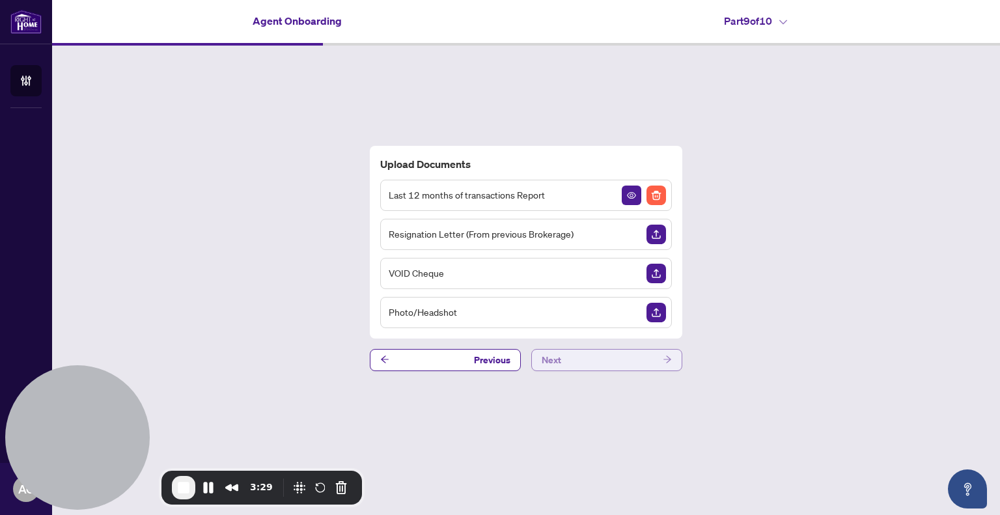
click at [568, 360] on button "Next" at bounding box center [606, 360] width 151 height 22
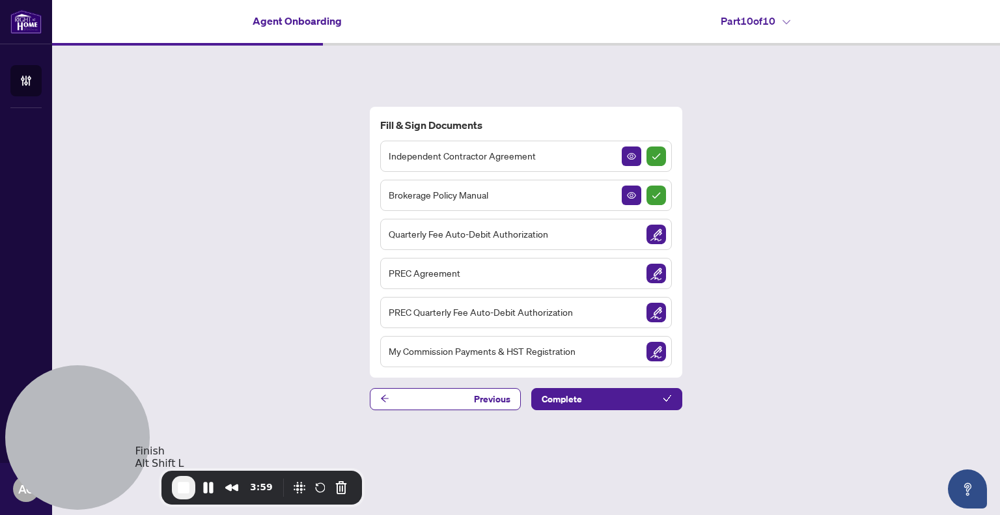
click at [182, 491] on span "End Recording" at bounding box center [184, 488] width 16 height 16
